Goal: Task Accomplishment & Management: Use online tool/utility

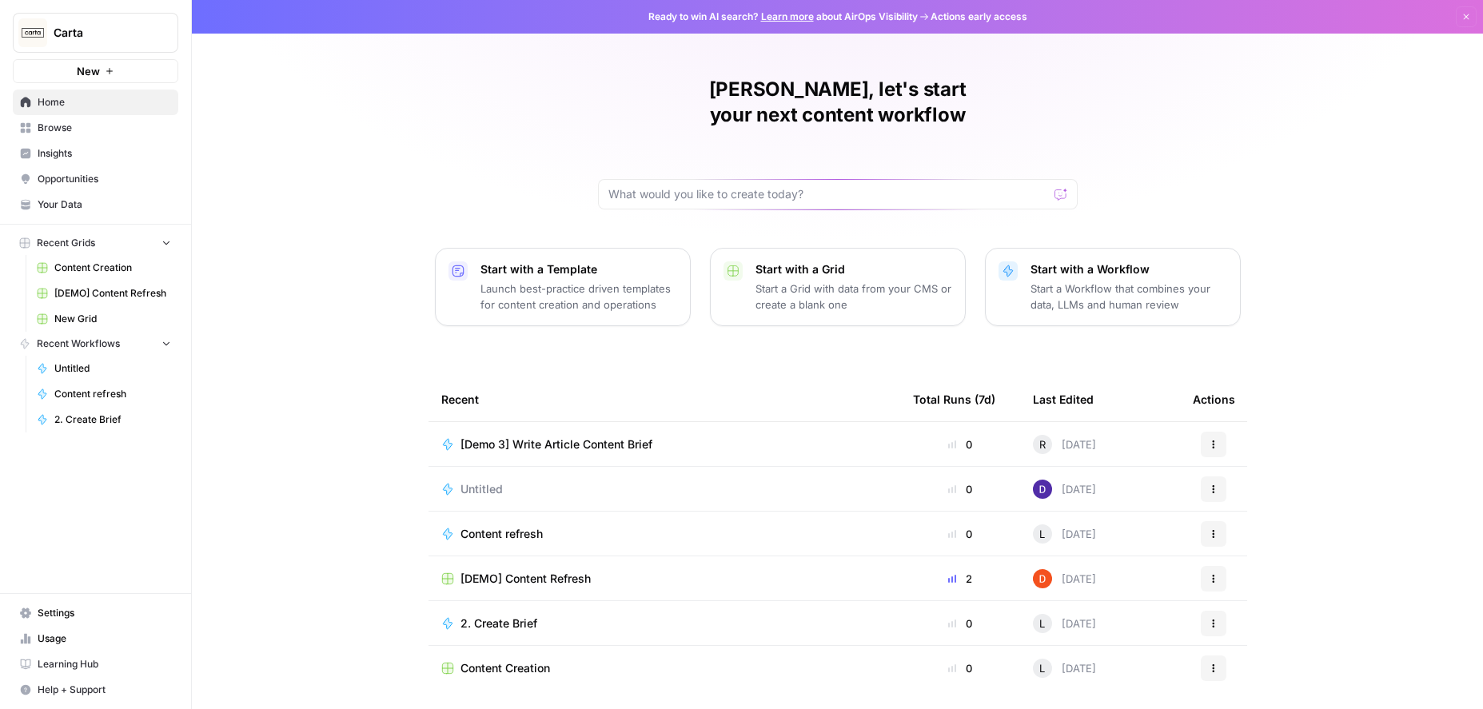
scroll to position [26, 0]
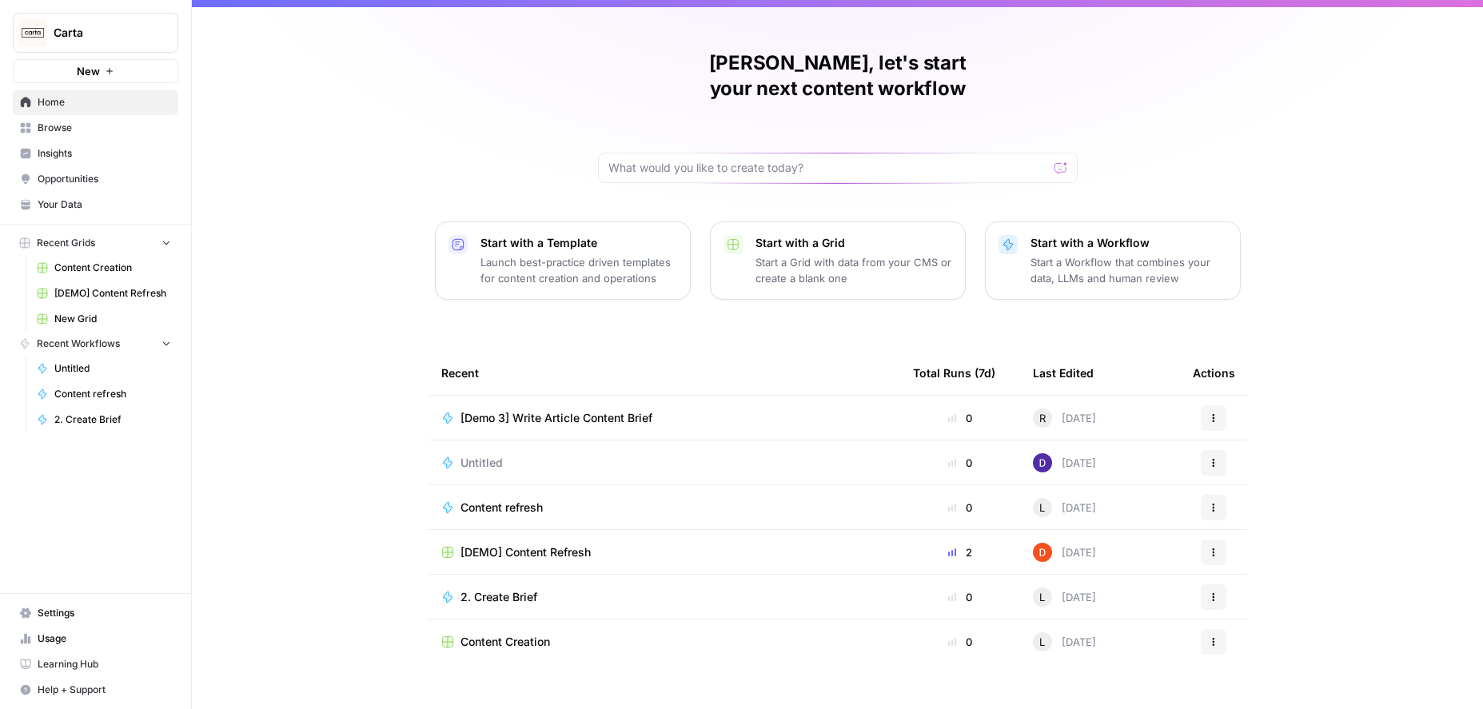
drag, startPoint x: 479, startPoint y: 54, endPoint x: 428, endPoint y: 12, distance: 65.3
click at [479, 54] on div "[PERSON_NAME], let's start your next content workflow Start with a Template Lau…" at bounding box center [837, 354] width 1291 height 761
click at [422, 70] on div "[PERSON_NAME], let's start your next content workflow Start with a Template Lau…" at bounding box center [837, 354] width 1291 height 761
click at [1085, 62] on div "[PERSON_NAME], let's start your next content workflow Start with a Template Lau…" at bounding box center [837, 354] width 1291 height 761
click at [564, 50] on div "[PERSON_NAME], let's start your next content workflow Start with a Template Lau…" at bounding box center [837, 354] width 1291 height 761
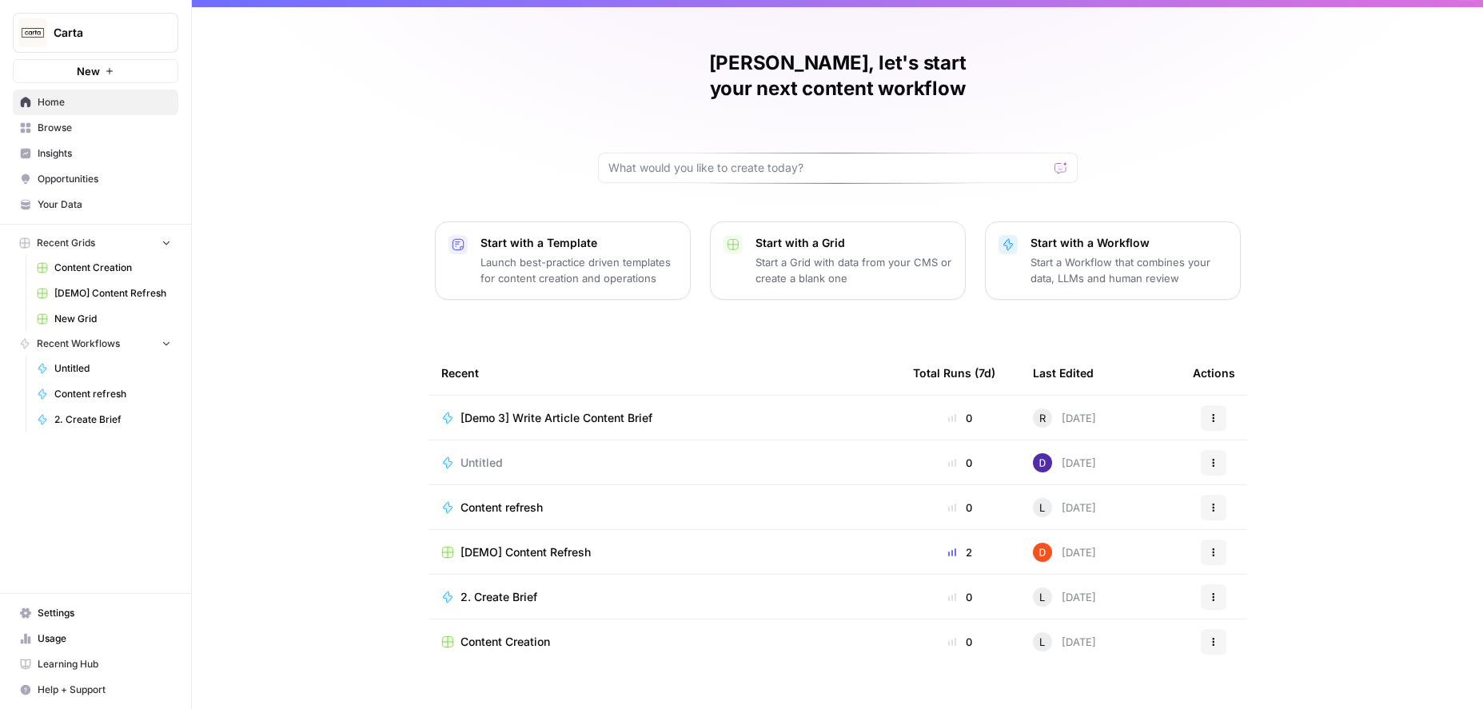
click at [390, 133] on div "[PERSON_NAME], let's start your next content workflow Start with a Template Lau…" at bounding box center [837, 354] width 1291 height 761
click at [487, 113] on div "[PERSON_NAME], let's start your next content workflow Start with a Template Lau…" at bounding box center [837, 354] width 1291 height 761
click at [1086, 38] on div "[PERSON_NAME], let's start your next content workflow Start with a Template Lau…" at bounding box center [837, 354] width 1291 height 761
drag, startPoint x: 531, startPoint y: 94, endPoint x: 653, endPoint y: 60, distance: 127.0
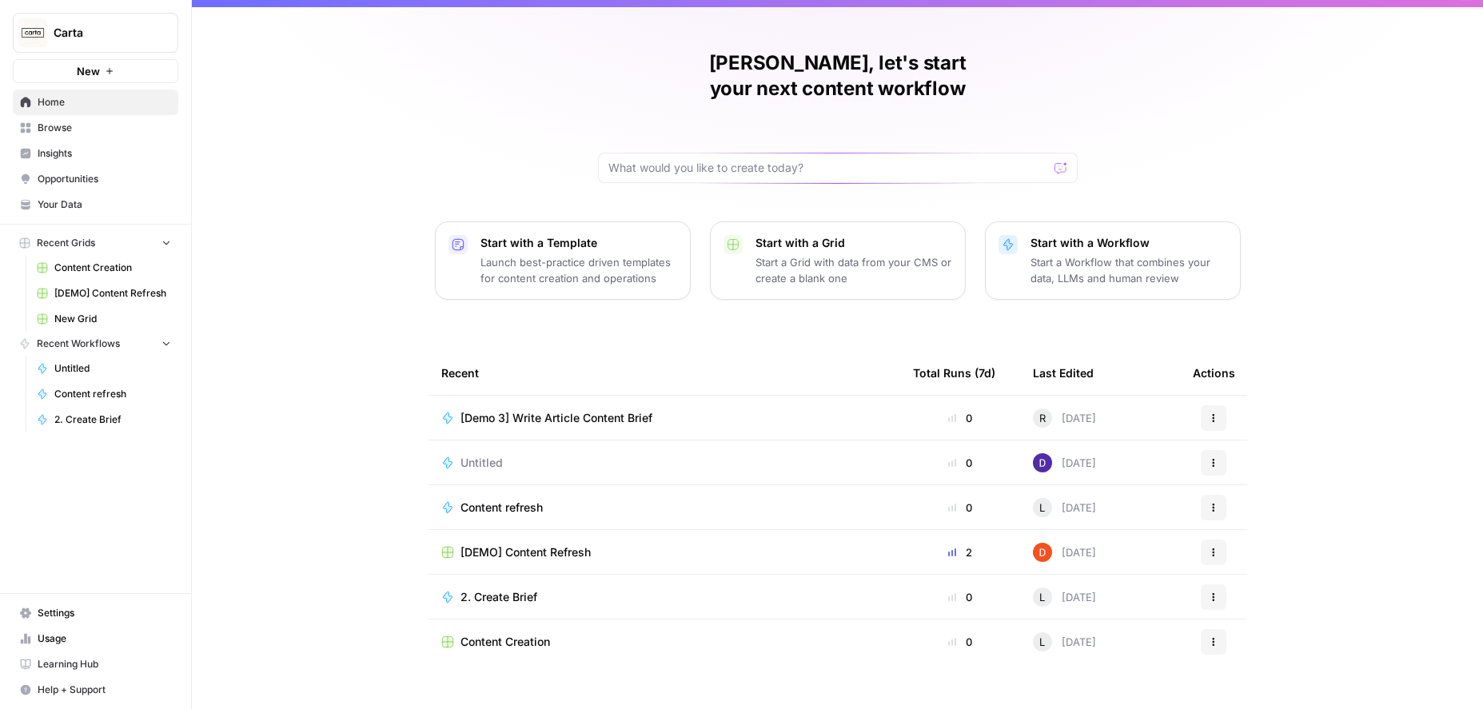
click at [531, 94] on div "[PERSON_NAME], let's start your next content workflow Start with a Template Lau…" at bounding box center [837, 354] width 1291 height 761
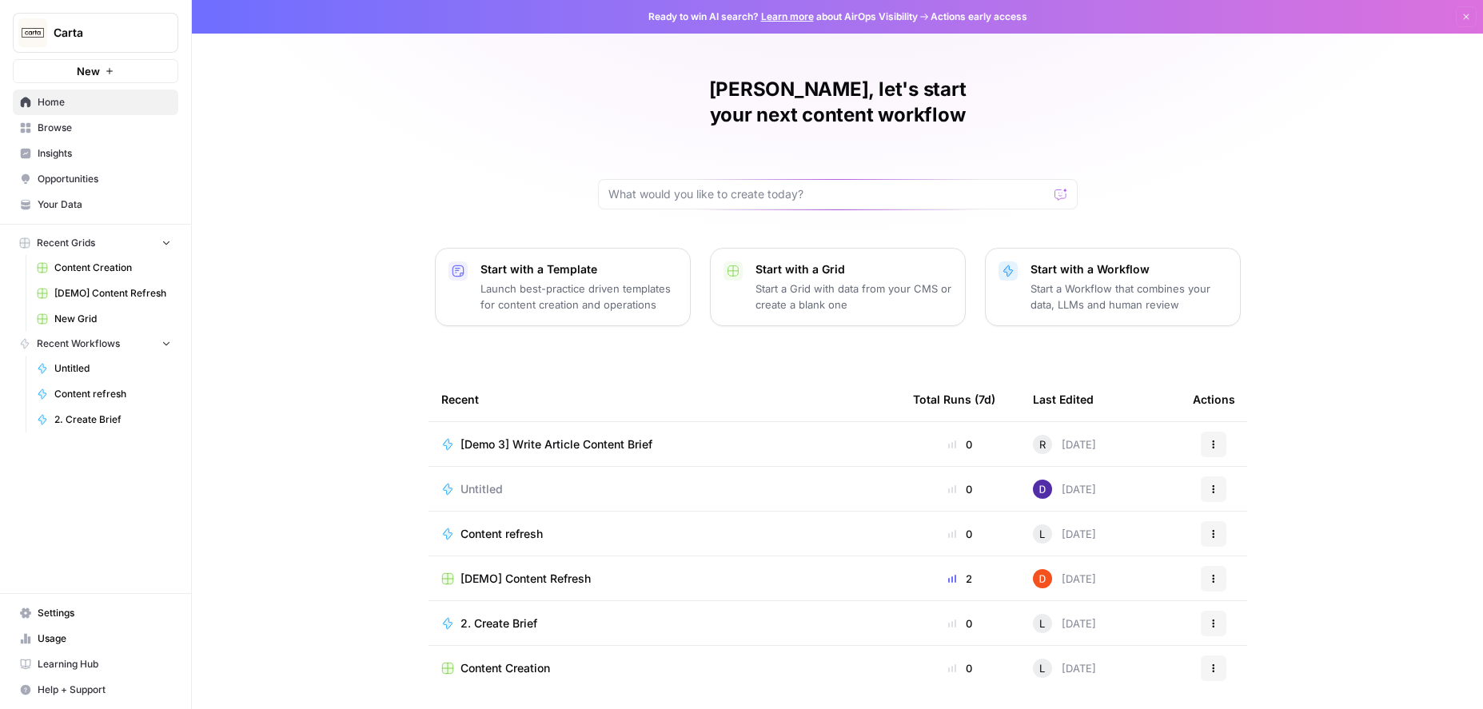
click at [372, 443] on div "[PERSON_NAME], let's start your next content workflow Start with a Template Lau…" at bounding box center [837, 380] width 1291 height 761
